Goal: Task Accomplishment & Management: Use online tool/utility

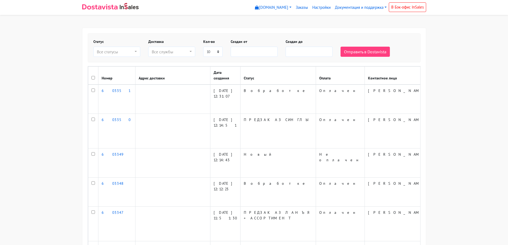
select select
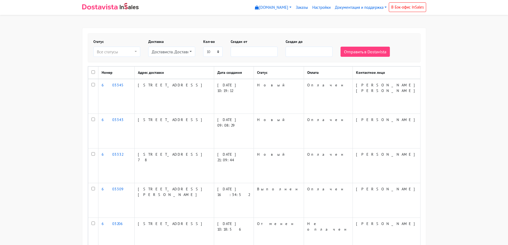
select select
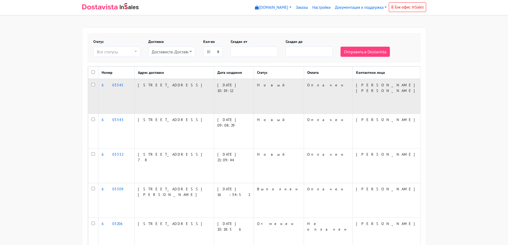
click at [93, 86] on input "checkbox" at bounding box center [92, 84] width 3 height 3
checkbox input "true"
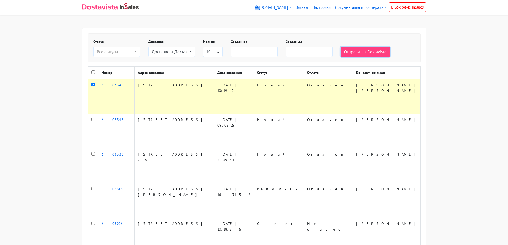
click at [357, 55] on button "Отправить в Dostavista" at bounding box center [364, 52] width 49 height 10
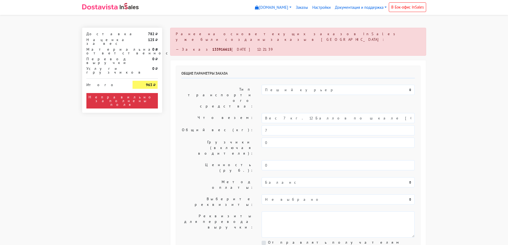
select select "12:00"
click at [276, 37] on div "Ранее на основе текущих заказов InSales уже были созданы заказы в Dostavista: —…" at bounding box center [298, 42] width 256 height 28
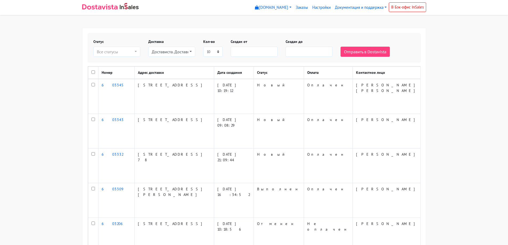
select select
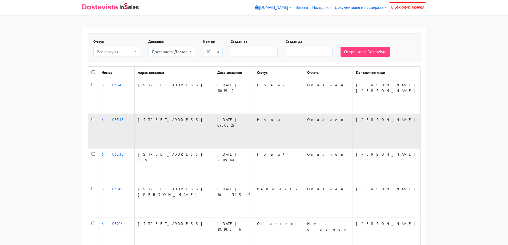
click at [95, 126] on td at bounding box center [93, 131] width 10 height 35
click at [93, 121] on input "checkbox" at bounding box center [92, 119] width 3 height 3
checkbox input "true"
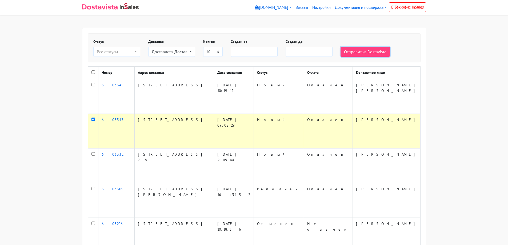
click at [359, 49] on button "Отправить в Dostavista" at bounding box center [364, 52] width 49 height 10
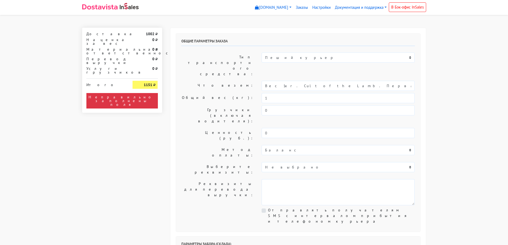
select select "12:00"
click at [282, 60] on select "Пеший курьер Легковой автомобиль Каблук (до 700 кг) Микроавтобус / портер (до 1…" at bounding box center [338, 58] width 153 height 10
select select "7"
click at [262, 53] on select "Пеший курьер Легковой автомобиль Каблук (до 700 кг) Микроавтобус / портер (до 1…" at bounding box center [338, 58] width 153 height 10
drag, startPoint x: 351, startPoint y: 71, endPoint x: 279, endPoint y: 78, distance: 72.5
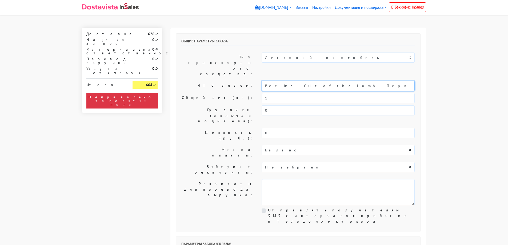
click at [279, 78] on div "Общие параметры заказа Тип транспортного средства: Пеший курьер Легковой автомо…" at bounding box center [298, 133] width 244 height 198
type input "Вес 1кг."
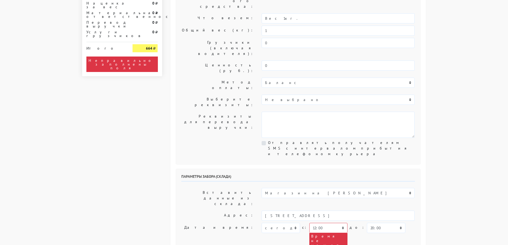
scroll to position [80, 0]
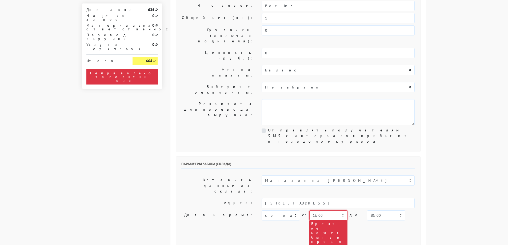
click at [316, 210] on select "00:00 00:30 01:00 01:30 02:00 02:30 03:00 03:30 04:00 04:30 05:00 05:30 06:00 0…" at bounding box center [328, 215] width 38 height 10
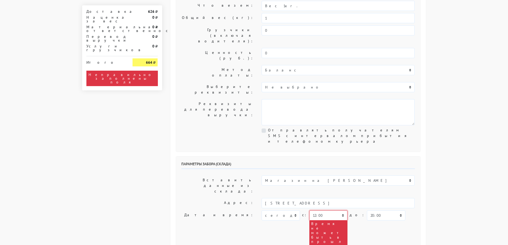
select select "14:00"
click at [309, 210] on select "00:00 00:30 01:00 01:30 02:00 02:30 03:00 03:30 04:00 04:30 05:00 05:30 06:00 0…" at bounding box center [328, 215] width 38 height 10
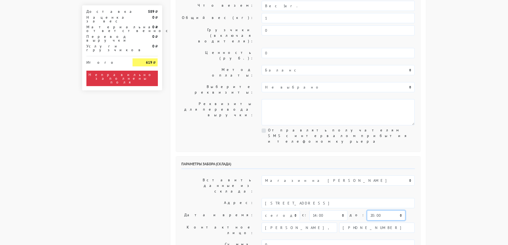
click at [377, 210] on select "00:00 00:30 01:00 01:30 02:00 02:30 03:00 03:30 04:00 04:30 05:00 05:30 06:00 0…" at bounding box center [386, 215] width 38 height 10
select select "15:00"
click at [367, 210] on select "00:00 00:30 01:00 01:30 02:00 02:30 03:00 03:30 04:00 04:30 05:00 05:30 06:00 0…" at bounding box center [386, 215] width 38 height 10
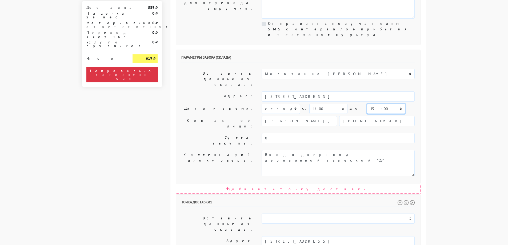
scroll to position [240, 0]
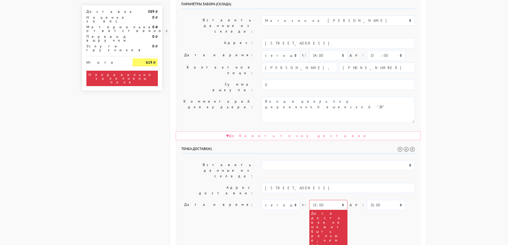
drag, startPoint x: 352, startPoint y: 165, endPoint x: 159, endPoint y: 154, distance: 193.3
click at [160, 155] on div "Доставка 589 Наценка за вес 0 Материальная ответственность 0 Перевод выручки 0 …" at bounding box center [254, 100] width 352 height 625
click at [458, 142] on body "myshop-tx960.myinsales.ru myshop-tx960.myinsales.ru Выйти Заказы Настройки 589" at bounding box center [254, 86] width 508 height 652
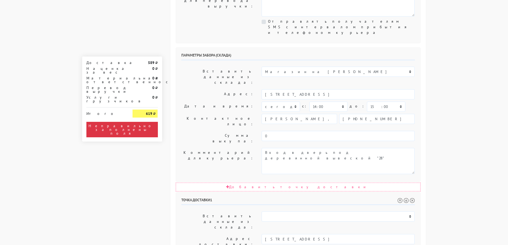
scroll to position [187, 0]
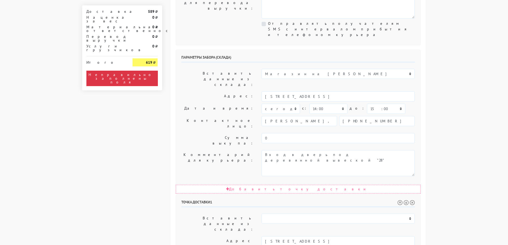
select select "14:30"
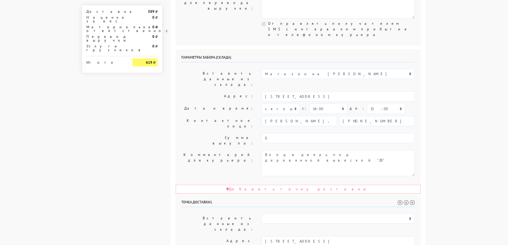
select select "16:30"
click at [441, 171] on body "myshop-tx960.myinsales.ru myshop-tx960.myinsales.ru Выйти Заказы Настройки 589" at bounding box center [254, 111] width 508 height 597
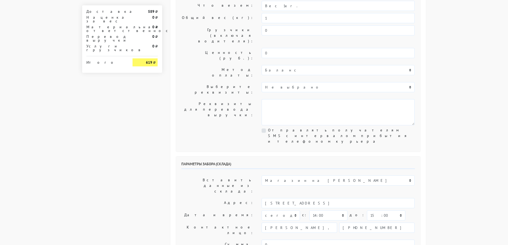
scroll to position [0, 0]
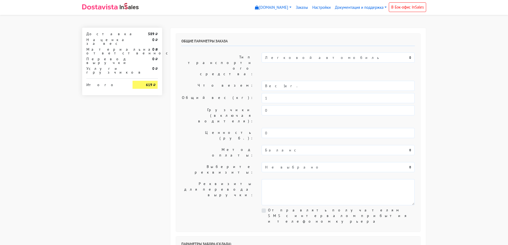
click at [275, 57] on select "Пеший курьер Легковой автомобиль Каблук (до 700 кг) Микроавтобус / портер (до […" at bounding box center [338, 58] width 153 height 10
click at [262, 53] on select "Пеший курьер Легковой автомобиль Каблук (до 700 кг) Микроавтобус / портер (до […" at bounding box center [338, 58] width 153 height 10
click at [276, 58] on select "Пеший курьер Легковой автомобиль Каблук (до 700 кг) Микроавтобус / портер (до […" at bounding box center [338, 58] width 153 height 10
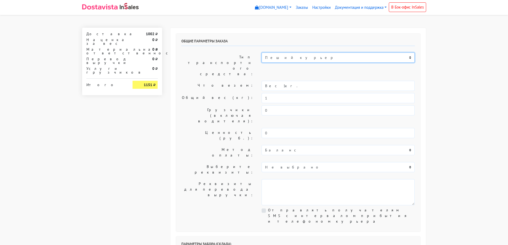
select select "7"
click at [262, 53] on select "Пеший курьер Легковой автомобиль Каблук (до 700 кг) Микроавтобус / портер (до […" at bounding box center [338, 58] width 153 height 10
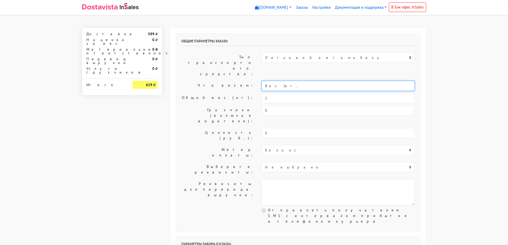
click at [292, 81] on input "Вес 1кг." at bounding box center [338, 86] width 153 height 10
drag, startPoint x: 275, startPoint y: 84, endPoint x: 191, endPoint y: 78, distance: 84.7
click at [189, 93] on div "Общий вес (кг): 1" at bounding box center [298, 98] width 242 height 10
type input "2"
click at [275, 81] on input "Вес 1кг." at bounding box center [338, 86] width 153 height 10
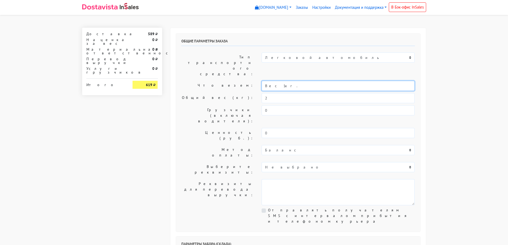
click at [272, 81] on input "Вес 1кг." at bounding box center [338, 86] width 153 height 10
type input "Вес 2кг."
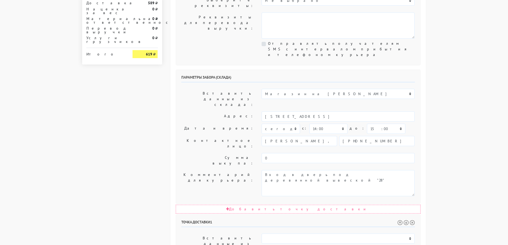
scroll to position [187, 0]
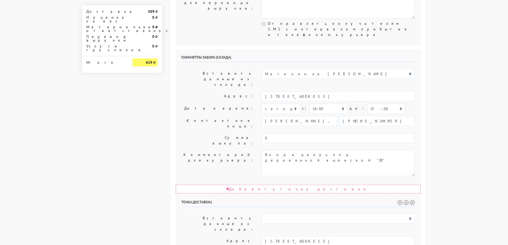
click at [456, 125] on body "myshop-tx960.myinsales.ru myshop-tx960.myinsales.ru Выйти Заказы Настройки 589" at bounding box center [254, 111] width 508 height 597
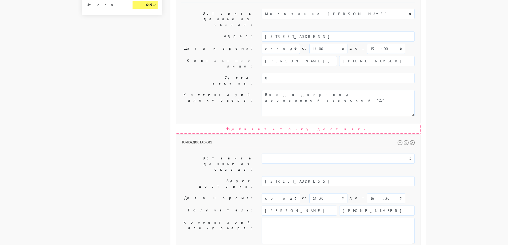
scroll to position [247, 0]
click at [456, 125] on body "myshop-tx960.myinsales.ru myshop-tx960.myinsales.ru Выйти Заказы Настройки 589" at bounding box center [254, 51] width 508 height 597
click at [477, 163] on body "myshop-tx960.myinsales.ru myshop-tx960.myinsales.ru Выйти Заказы Настройки 589" at bounding box center [254, 51] width 508 height 597
click at [476, 164] on body "myshop-tx960.myinsales.ru myshop-tx960.myinsales.ru Выйти Заказы Настройки 589" at bounding box center [254, 51] width 508 height 597
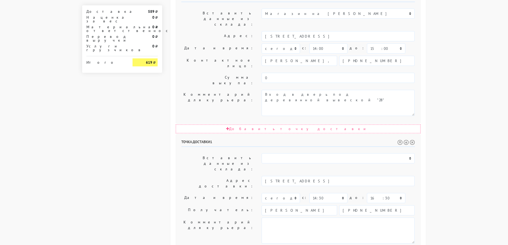
click at [468, 92] on body "myshop-tx960.myinsales.ru myshop-tx960.myinsales.ru Выйти Заказы Настройки 589" at bounding box center [254, 51] width 508 height 597
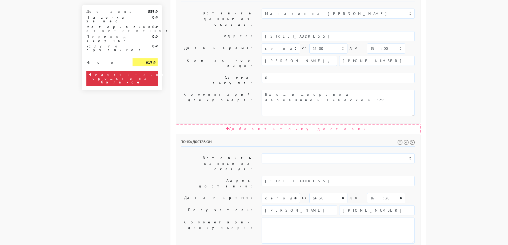
click at [110, 163] on div "Доставка 589 Наценка за вес 0 Материальная ответственность 0 Перевод выручки 0 …" at bounding box center [122, 65] width 88 height 569
click at [118, 204] on div "Доставка 589 Наценка за вес 0 Материальная ответственность 0 Перевод выручки 0 …" at bounding box center [122, 65] width 88 height 569
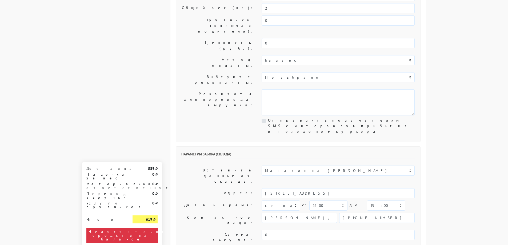
scroll to position [0, 0]
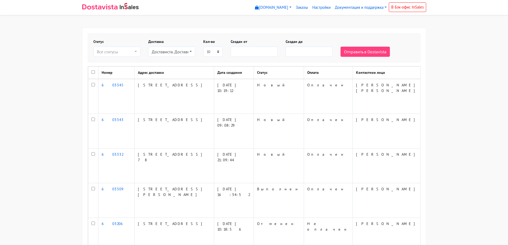
select select
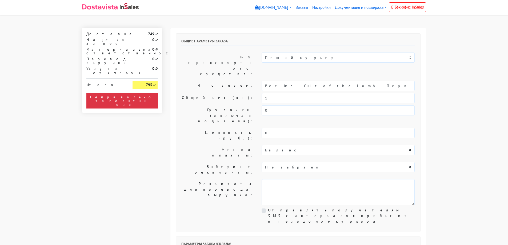
select select "12:00"
drag, startPoint x: 339, startPoint y: 70, endPoint x: 278, endPoint y: 81, distance: 61.4
click at [278, 81] on div "Общие параметры заказа Тип транспортного средства: Пеший курьер Легковой автомо…" at bounding box center [298, 133] width 244 height 198
click at [272, 81] on input "Вес 1кг." at bounding box center [338, 86] width 153 height 10
type input "Вес 2кг."
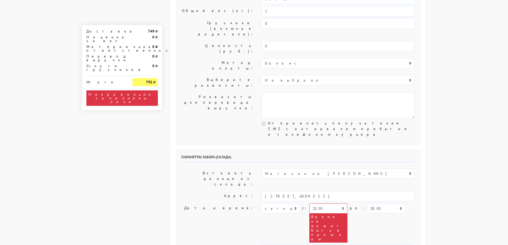
scroll to position [53, 0]
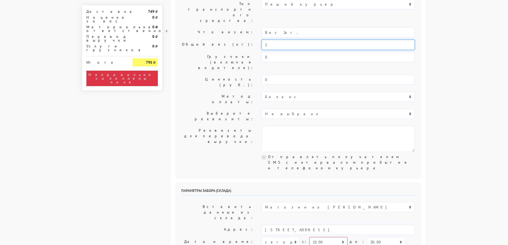
drag, startPoint x: 271, startPoint y: 29, endPoint x: 255, endPoint y: 28, distance: 16.8
click at [255, 40] on div "Общий вес (кг): 1" at bounding box center [298, 45] width 242 height 10
type input "2"
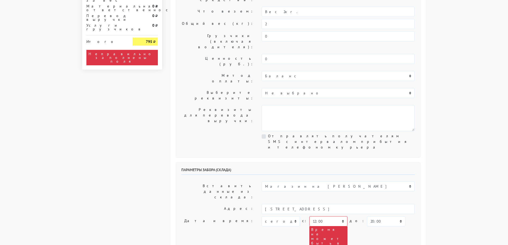
scroll to position [107, 0]
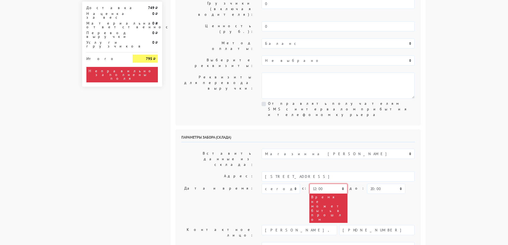
click at [331, 184] on select "00:00 00:30 01:00 01:30 02:00 02:30 03:00 03:30 04:00 04:30 05:00 05:30 06:00 0…" at bounding box center [328, 189] width 38 height 10
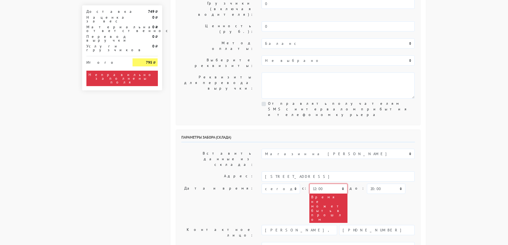
click at [319, 184] on select "00:00 00:30 01:00 01:30 02:00 02:30 03:00 03:30 04:00 04:30 05:00 05:30 06:00 0…" at bounding box center [328, 189] width 38 height 10
select select "14:00"
click at [309, 184] on select "00:00 00:30 01:00 01:30 02:00 02:30 03:00 03:30 04:00 04:30 05:00 05:30 06:00 0…" at bounding box center [328, 189] width 38 height 10
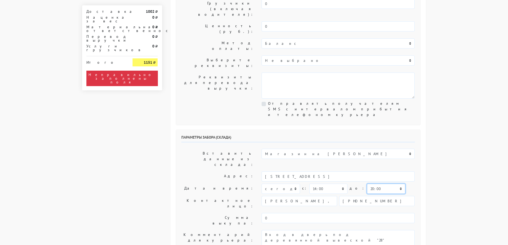
click at [369, 184] on select "00:00 00:30 01:00 01:30 02:00 02:30 03:00 03:30 04:00 04:30 05:00 05:30 06:00 0…" at bounding box center [386, 189] width 38 height 10
click at [367, 184] on select "00:00 00:30 01:00 01:30 02:00 02:30 03:00 03:30 04:00 04:30 05:00 05:30 06:00 0…" at bounding box center [386, 189] width 38 height 10
click at [436, 137] on body "[DOMAIN_NAME] [DOMAIN_NAME] Выйти Заказы Настройки 749" at bounding box center [254, 219] width 508 height 652
click at [383, 184] on select "00:00 00:30 01:00 01:30 02:00 02:30 03:00 03:30 04:00 04:30 05:00 05:30 06:00 0…" at bounding box center [386, 189] width 38 height 10
select select "15:00"
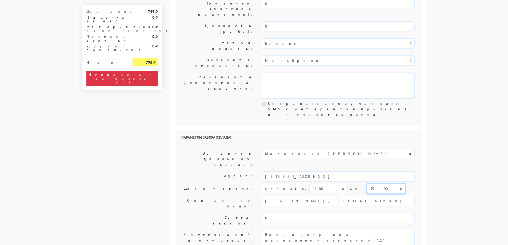
click at [367, 184] on select "00:00 00:30 01:00 01:30 02:00 02:30 03:00 03:30 04:00 04:30 05:00 05:30 06:00 0…" at bounding box center [386, 189] width 38 height 10
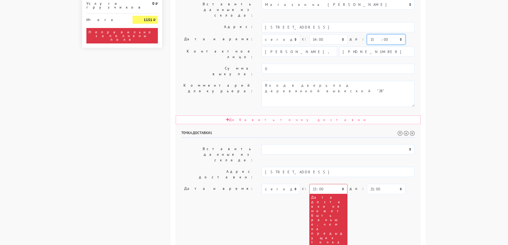
scroll to position [267, 0]
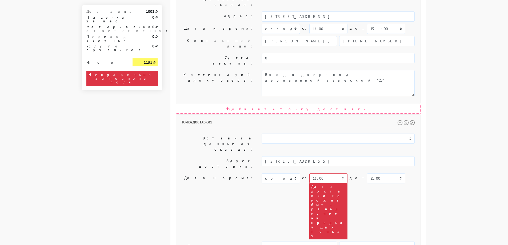
drag, startPoint x: 286, startPoint y: 142, endPoint x: 200, endPoint y: 132, distance: 86.3
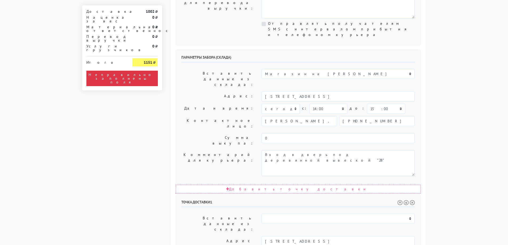
scroll to position [213, 0]
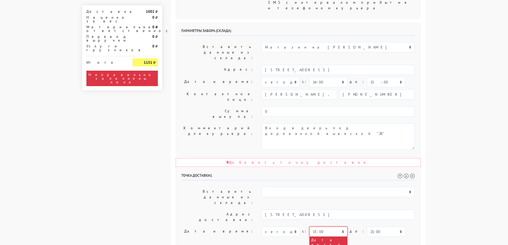
click at [327, 227] on select "00:00 00:30 01:00 01:30 02:00 02:30 03:00 03:30 04:00 04:30 05:00 05:30 06:00 0…" at bounding box center [328, 232] width 38 height 10
select select "14:30"
click at [309, 227] on select "00:00 00:30 01:00 01:30 02:00 02:30 03:00 03:30 04:00 04:30 05:00 05:30 06:00 0…" at bounding box center [328, 232] width 38 height 10
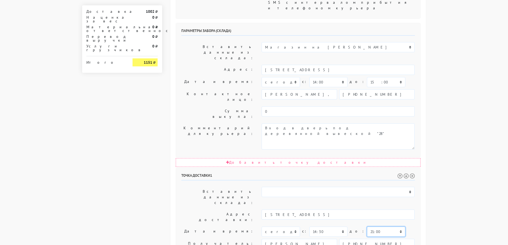
click at [368, 227] on select "00:00 00:30 01:00 01:30 02:00 02:30 03:00 03:30 04:00 04:30 05:00 05:30 06:00 0…" at bounding box center [386, 232] width 38 height 10
select select "16:30"
click at [367, 227] on select "00:00 00:30 01:00 01:30 02:00 02:30 03:00 03:30 04:00 04:30 05:00 05:30 06:00 0…" at bounding box center [386, 232] width 38 height 10
click at [430, 132] on body "[DOMAIN_NAME] [DOMAIN_NAME] Выйти Заказы Настройки 0 0" at bounding box center [254, 85] width 508 height 597
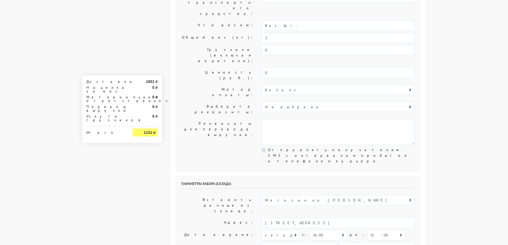
scroll to position [0, 0]
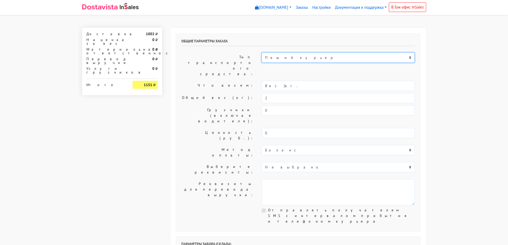
click at [275, 57] on select "Пеший курьер Легковой автомобиль Каблук (до 700 кг) Микроавтобус / портер (до […" at bounding box center [338, 58] width 153 height 10
select select "7"
click at [262, 53] on select "Пеший курьер Легковой автомобиль Каблук (до 700 кг) Микроавтобус / портер (до […" at bounding box center [338, 58] width 153 height 10
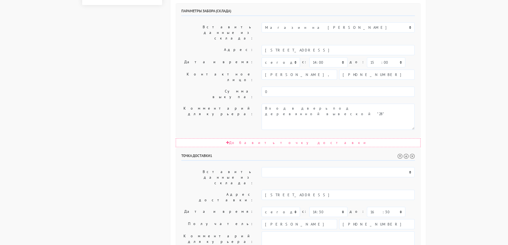
scroll to position [247, 0]
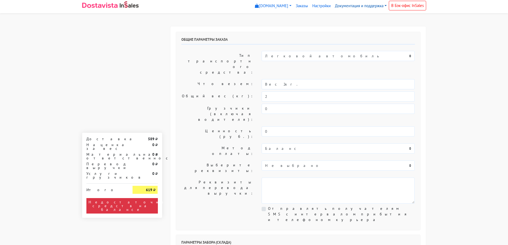
scroll to position [0, 0]
